Goal: Information Seeking & Learning: Learn about a topic

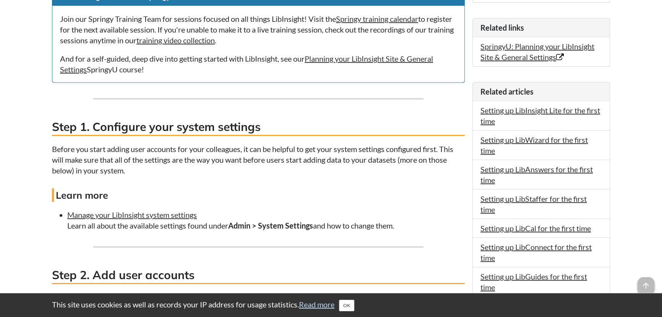
scroll to position [417, 0]
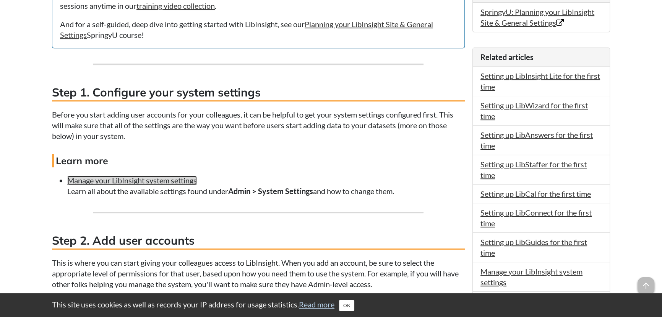
click at [144, 185] on link "Manage your LibInsight system settings" at bounding box center [132, 179] width 130 height 9
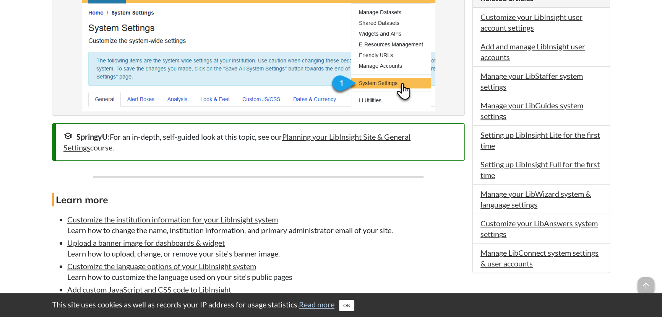
scroll to position [451, 0]
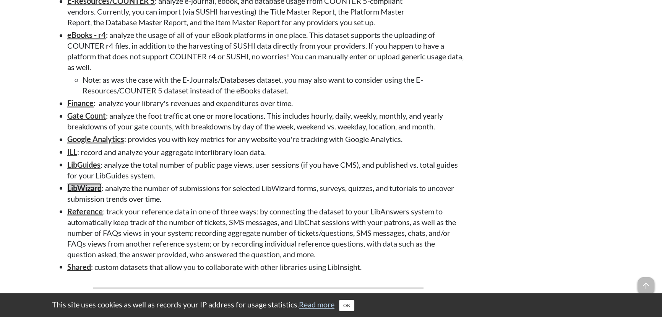
scroll to position [1702, 0]
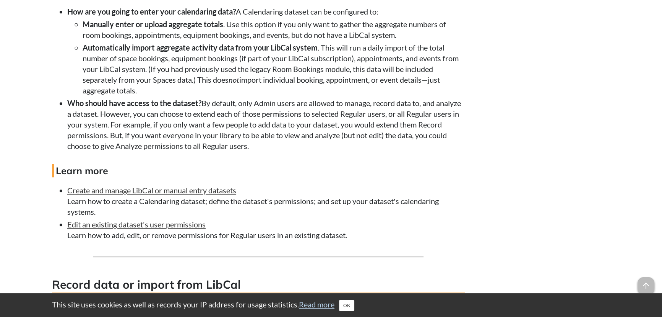
scroll to position [730, 0]
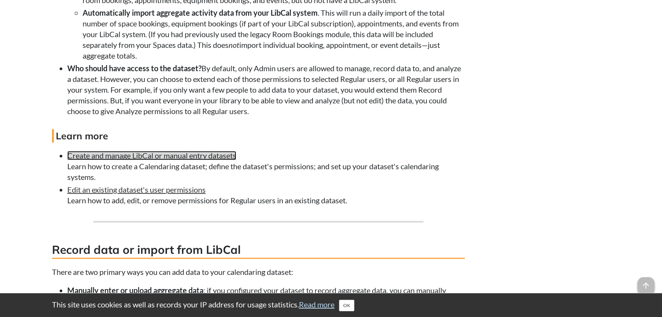
click at [109, 160] on link "Create and manage LibCal or manual entry datasets" at bounding box center [151, 155] width 169 height 9
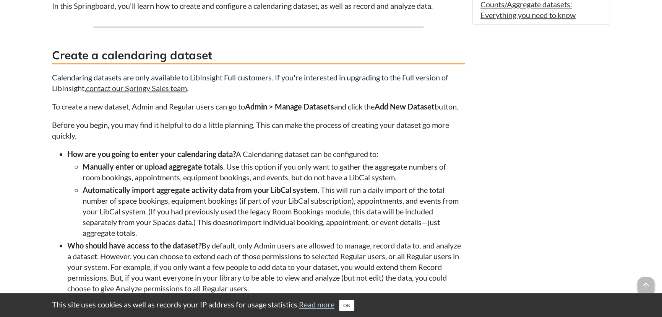
scroll to position [310, 0]
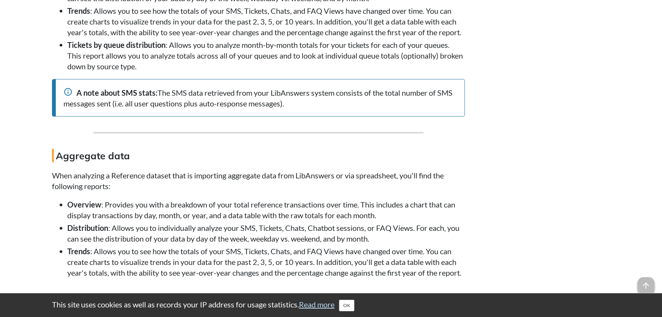
scroll to position [2189, 0]
